Goal: Information Seeking & Learning: Learn about a topic

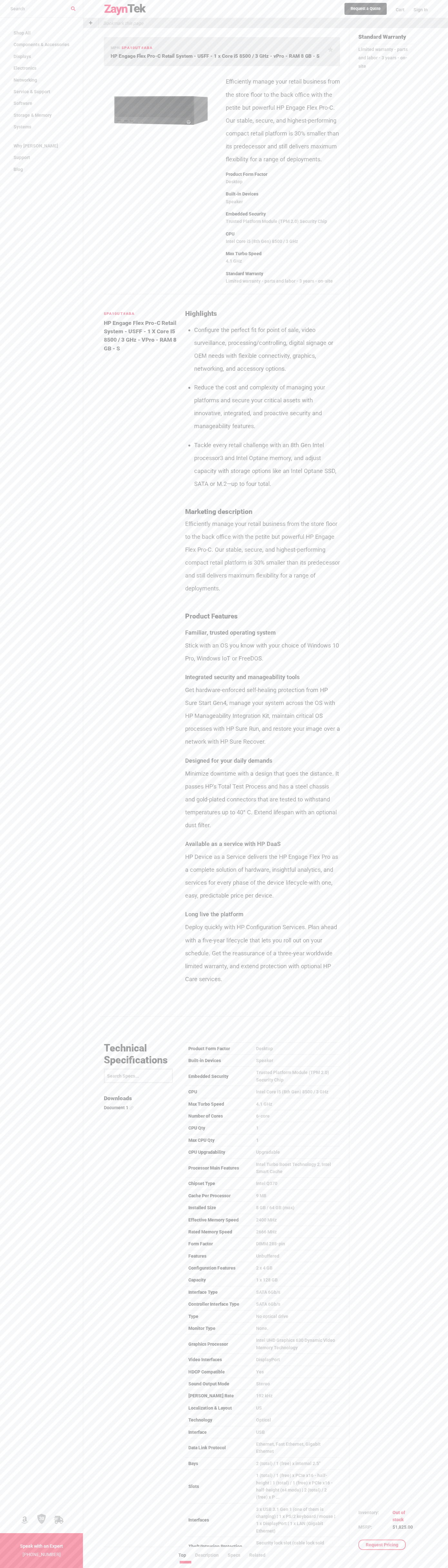
click at [126, 7] on img at bounding box center [125, 9] width 43 height 12
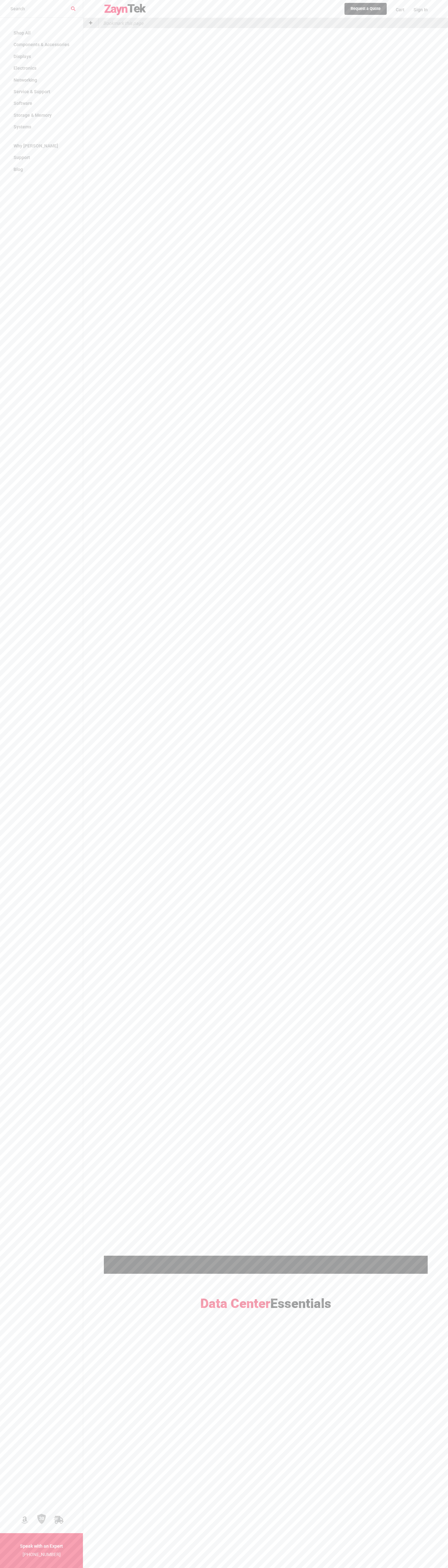
click at [420, 284] on div at bounding box center [266, 646] width 324 height 1223
click at [361, 1567] on html "Shop All Components & Accessories Accessories Assorted Accessories Desktop Acce…" at bounding box center [224, 863] width 448 height 1725
click at [31, 66] on span "Electronics" at bounding box center [25, 68] width 23 height 5
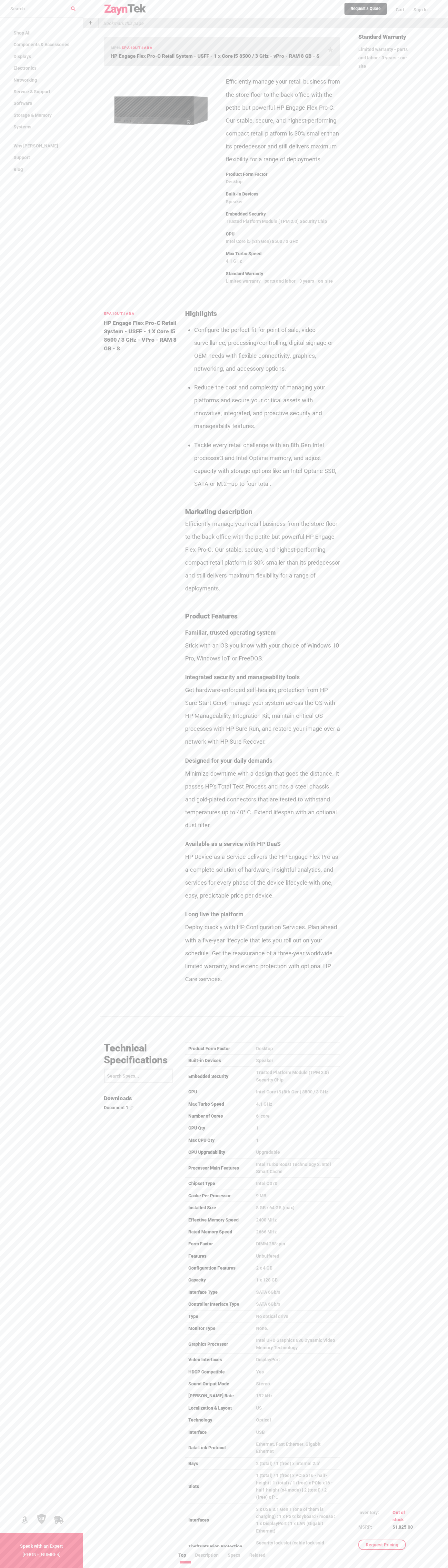
click at [25, 25] on nav "Shop All Components & Accessories Accessories Assorted Accessories Desktop Acce…" at bounding box center [41, 802] width 83 height 1568
click at [436, 936] on div "Request a Quote Cart Sign In Bookmark this page mpn: 5PA10UT#ABA HP Engage Flex…" at bounding box center [265, 1069] width 365 height 2138
click at [221, 1567] on html "Shop All Components & Accessories Accessories Assorted Accessories Desktop Acce…" at bounding box center [224, 1147] width 448 height 2294
click at [31, 707] on nav "Shop All Components & Accessories Accessories Assorted Accessories Desktop Acce…" at bounding box center [41, 802] width 83 height 1568
click at [283, 257] on p "Max Turbo Speed" at bounding box center [283, 254] width 114 height 9
